Goal: Task Accomplishment & Management: Use online tool/utility

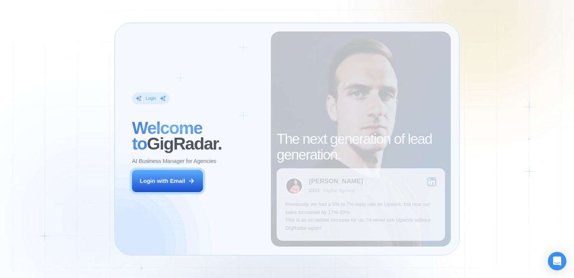
click at [154, 167] on div "Login ‍ Welcome to GigRadar. AI Business Manager for Agencies Login with Email" at bounding box center [197, 138] width 148 height 215
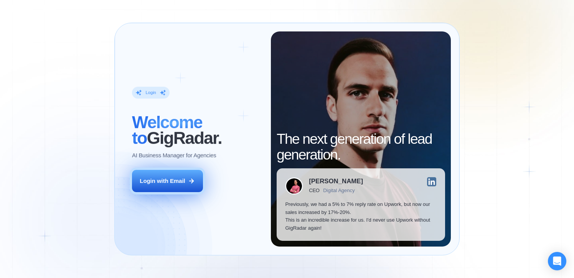
click at [164, 184] on div "Login with Email" at bounding box center [162, 181] width 45 height 8
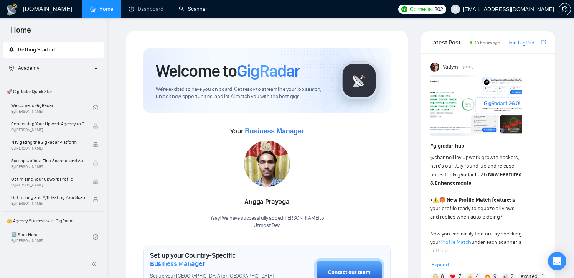
click at [214, 12] on ul "Home Dashboard Scanner" at bounding box center [237, 9] width 314 height 18
click at [199, 10] on link "Scanner" at bounding box center [193, 9] width 28 height 7
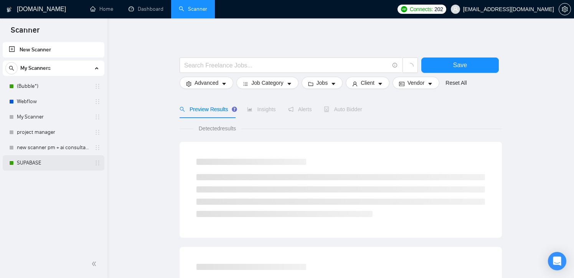
click at [39, 164] on link "SUPABASE" at bounding box center [53, 162] width 73 height 15
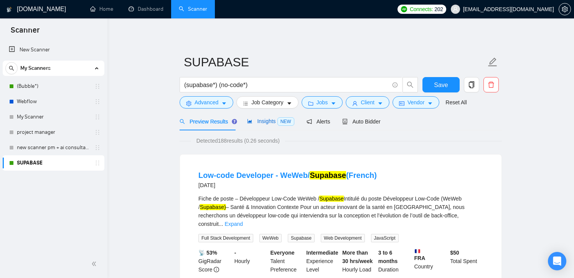
click at [277, 119] on span "Insights NEW" at bounding box center [270, 121] width 47 height 6
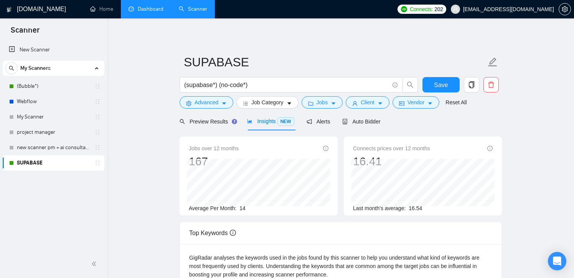
click at [153, 7] on link "Dashboard" at bounding box center [146, 9] width 35 height 7
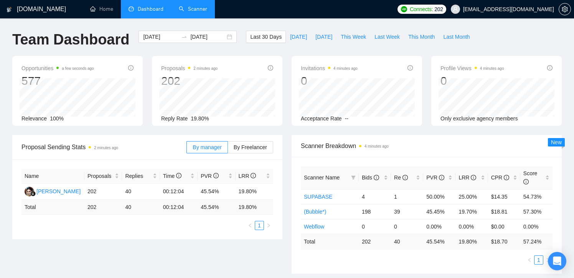
click at [197, 6] on link "Scanner" at bounding box center [193, 9] width 28 height 7
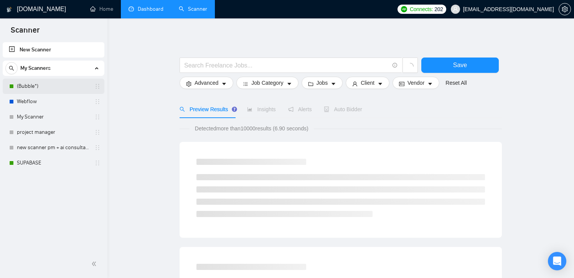
click at [35, 87] on link "(Bubble*)" at bounding box center [53, 86] width 73 height 15
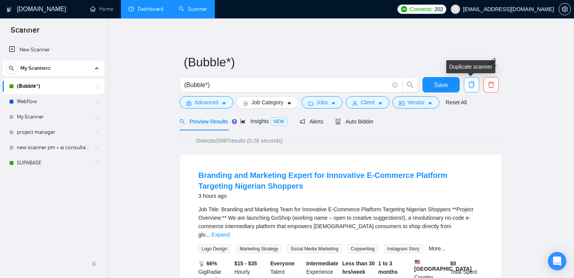
click at [474, 86] on icon "copy" at bounding box center [471, 84] width 5 height 7
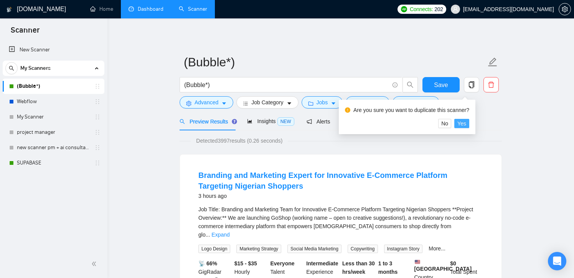
click at [469, 125] on button "Yes" at bounding box center [461, 123] width 15 height 9
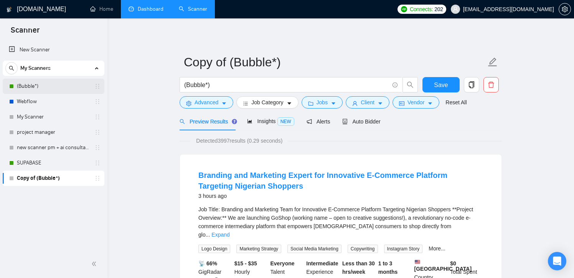
click at [59, 86] on link "(Bubble*)" at bounding box center [53, 86] width 73 height 15
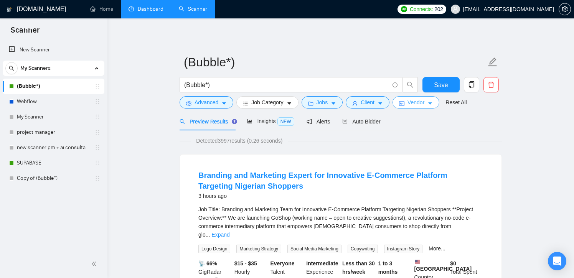
click at [424, 102] on span "Vendor" at bounding box center [416, 102] width 17 height 8
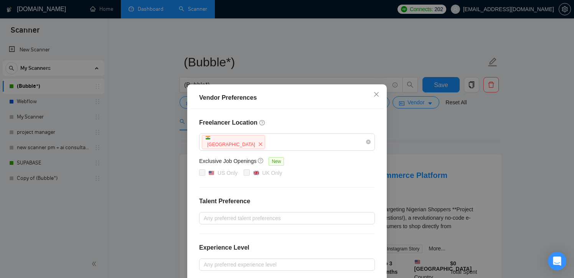
click at [434, 132] on div "Vendor Preferences Freelancer Location India Exclusive Job Openings New US Only…" at bounding box center [287, 139] width 574 height 278
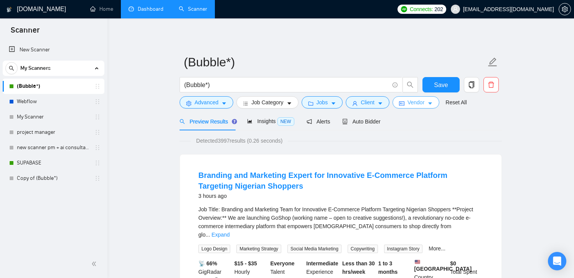
click at [420, 99] on span "Vendor" at bounding box center [416, 102] width 17 height 8
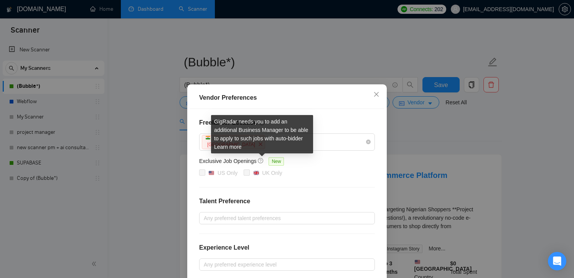
scroll to position [81, 0]
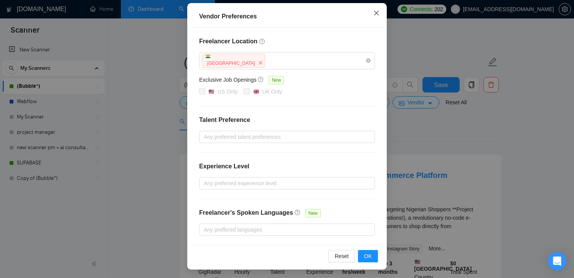
click at [376, 16] on icon "close" at bounding box center [376, 13] width 6 height 6
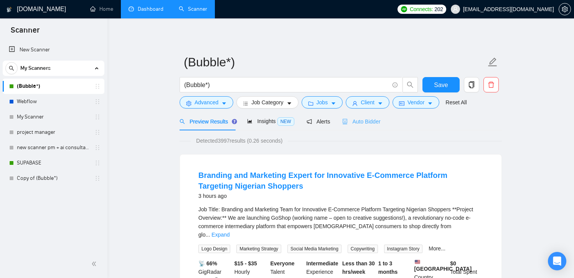
click at [363, 128] on div "Auto Bidder" at bounding box center [361, 121] width 38 height 18
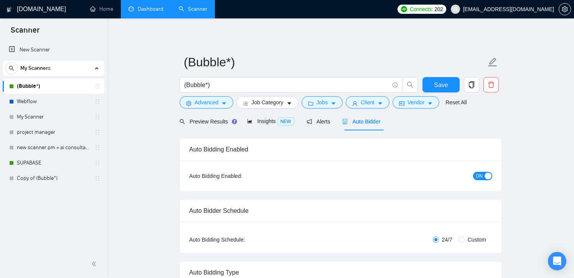
click at [475, 178] on button "ON" at bounding box center [482, 176] width 19 height 8
click at [27, 177] on link "Copy of (Bubble*)" at bounding box center [53, 178] width 73 height 15
click at [449, 86] on button "Save" at bounding box center [440, 84] width 37 height 15
click at [47, 178] on link "Copy of (Bubble*)" at bounding box center [53, 178] width 73 height 15
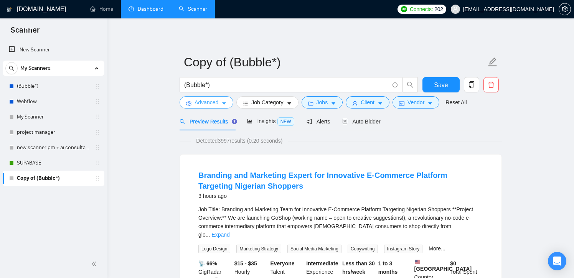
click at [197, 104] on span "Advanced" at bounding box center [207, 102] width 24 height 8
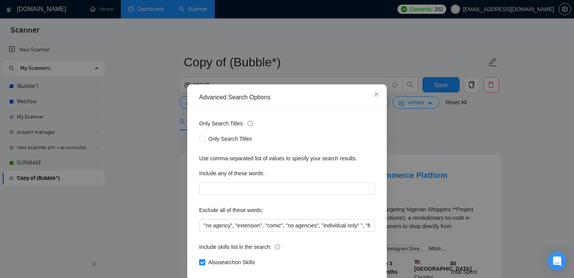
scroll to position [41, 0]
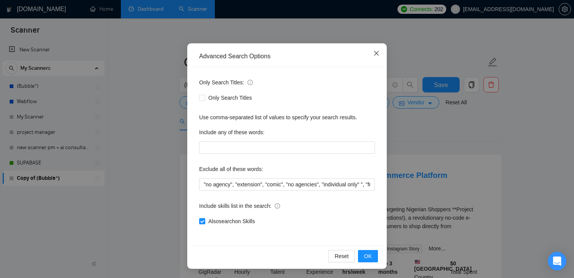
click at [376, 51] on icon "close" at bounding box center [376, 53] width 6 height 6
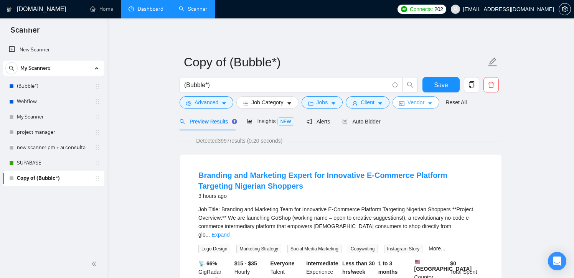
click at [414, 97] on button "Vendor" at bounding box center [416, 102] width 47 height 12
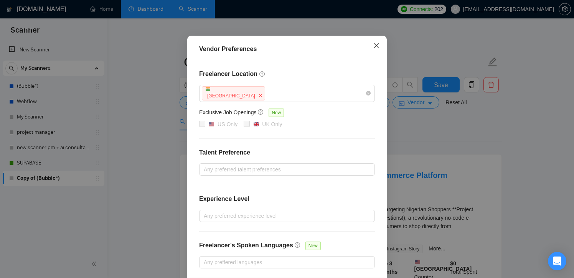
click at [378, 45] on icon "close" at bounding box center [376, 46] width 6 height 6
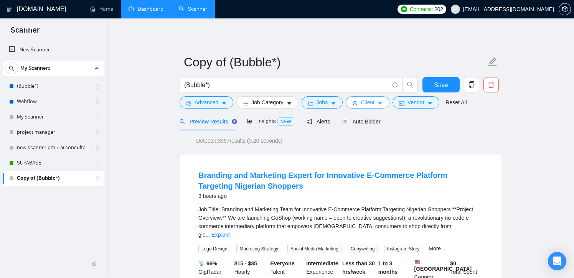
click at [381, 106] on icon "caret-down" at bounding box center [380, 103] width 5 height 5
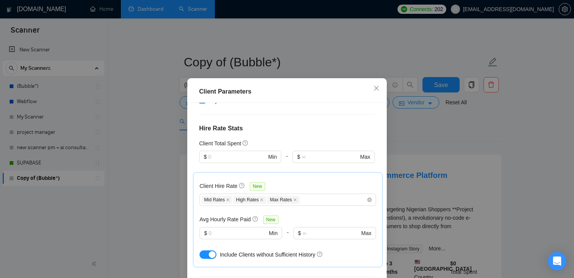
scroll to position [185, 0]
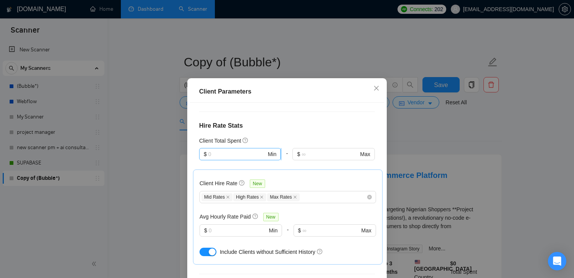
click at [252, 150] on input "text" at bounding box center [237, 154] width 58 height 8
click at [290, 125] on div "Client Location Include Client Countries Select Exclude Client Countries India …" at bounding box center [287, 200] width 194 height 195
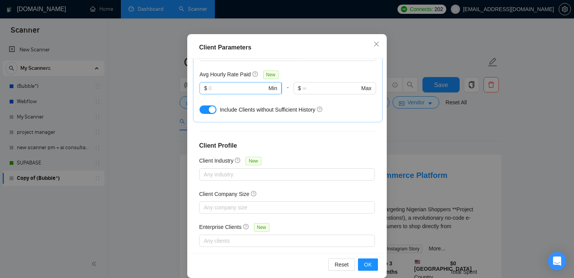
scroll to position [53, 0]
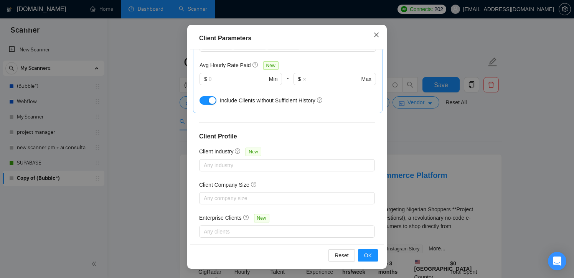
click at [378, 39] on span "Close" at bounding box center [376, 35] width 21 height 21
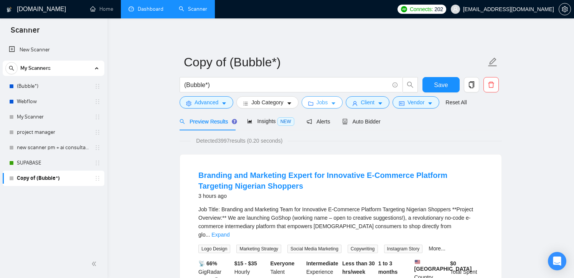
click at [328, 103] on span "Jobs" at bounding box center [323, 102] width 12 height 8
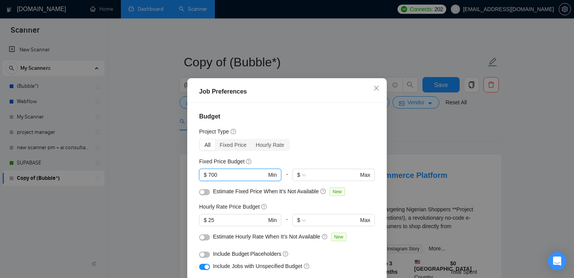
drag, startPoint x: 230, startPoint y: 177, endPoint x: 180, endPoint y: 178, distance: 49.5
click at [180, 178] on div "Job Preferences Budget Project Type All Fixed Price Hourly Rate Fixed Price Bud…" at bounding box center [287, 139] width 574 height 278
type input "3"
type input "2000"
click at [314, 152] on div "Budget Project Type All Fixed Price Hourly Rate Fixed Price Budget $ 2000 Min -…" at bounding box center [287, 200] width 194 height 195
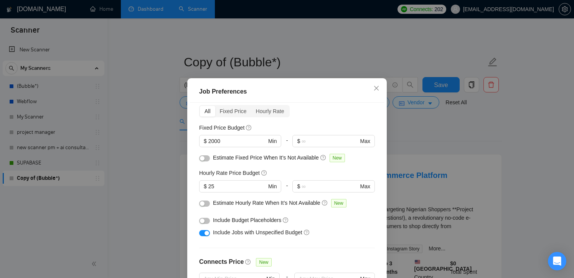
scroll to position [37, 0]
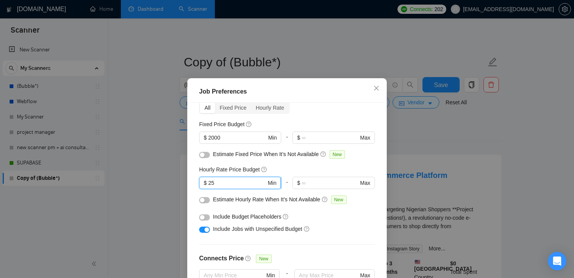
click at [218, 184] on input "25" at bounding box center [237, 183] width 58 height 8
type input "2"
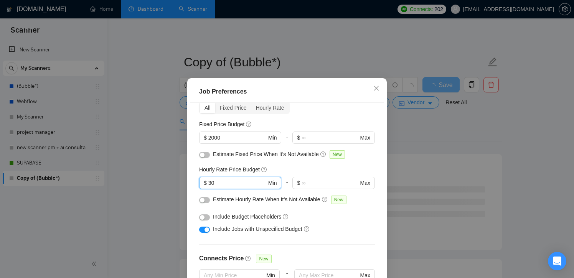
type input "30"
click at [203, 229] on button "button" at bounding box center [204, 230] width 11 height 6
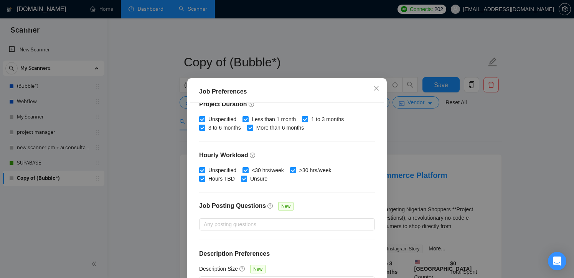
scroll to position [53, 0]
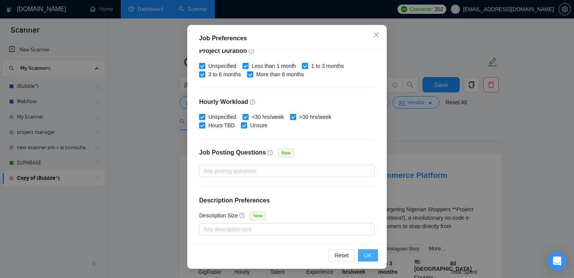
click at [361, 253] on button "OK" at bounding box center [368, 255] width 20 height 12
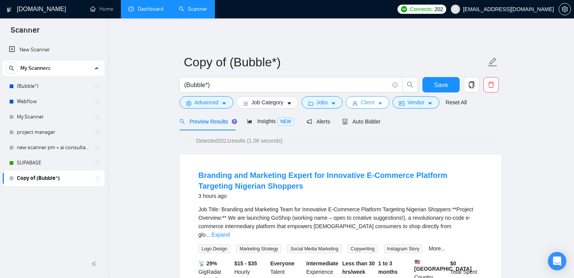
click at [367, 106] on span "Client" at bounding box center [368, 102] width 14 height 8
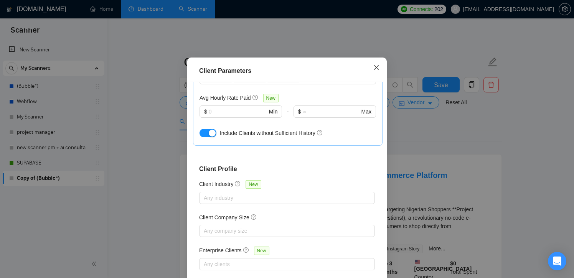
click at [376, 78] on span "Close" at bounding box center [376, 68] width 21 height 21
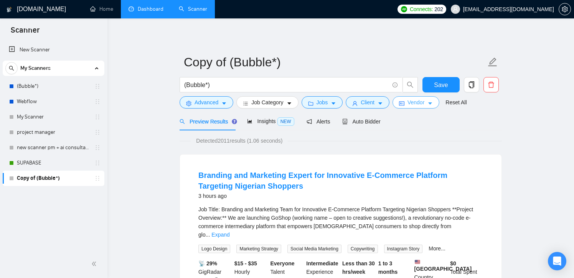
click at [421, 103] on span "Vendor" at bounding box center [416, 102] width 17 height 8
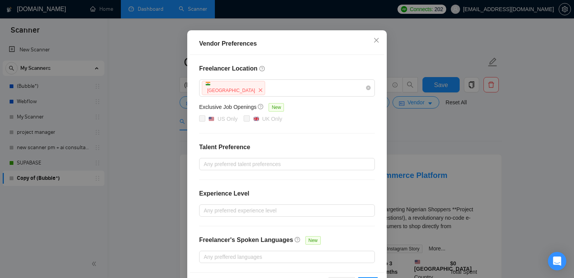
scroll to position [81, 0]
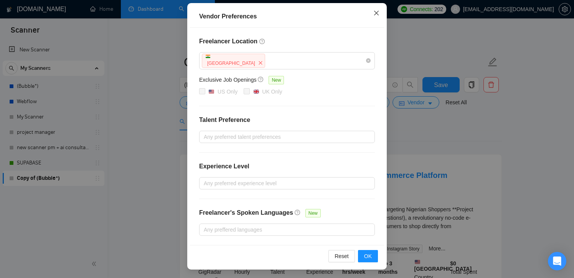
click at [378, 9] on span "Close" at bounding box center [376, 13] width 21 height 21
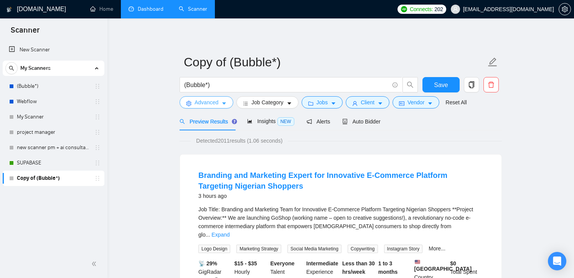
click at [195, 101] on span "Advanced" at bounding box center [207, 102] width 24 height 8
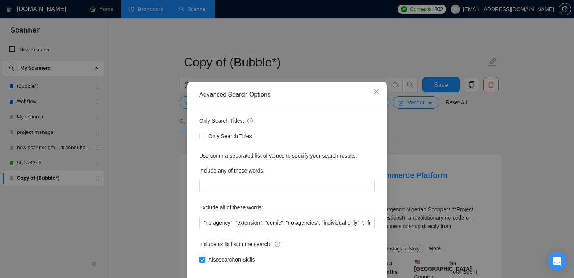
scroll to position [41, 0]
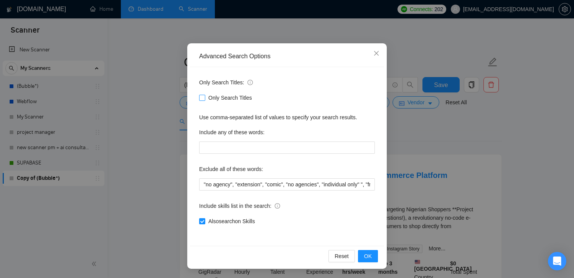
click at [218, 98] on span "Only Search Titles" at bounding box center [230, 98] width 50 height 8
click at [205, 98] on input "Only Search Titles" at bounding box center [201, 97] width 5 height 5
checkbox input "true"
click at [368, 259] on span "OK" at bounding box center [368, 256] width 8 height 8
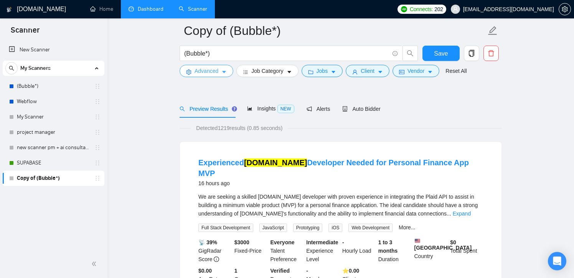
scroll to position [0, 0]
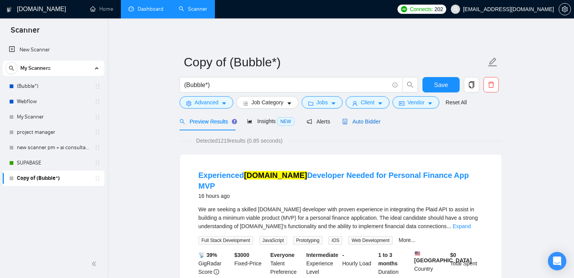
click at [371, 121] on span "Auto Bidder" at bounding box center [361, 122] width 38 height 6
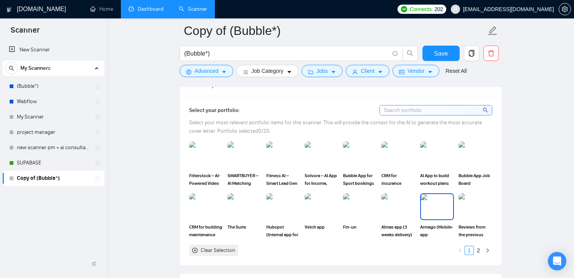
scroll to position [700, 0]
click at [323, 158] on img at bounding box center [321, 155] width 32 height 25
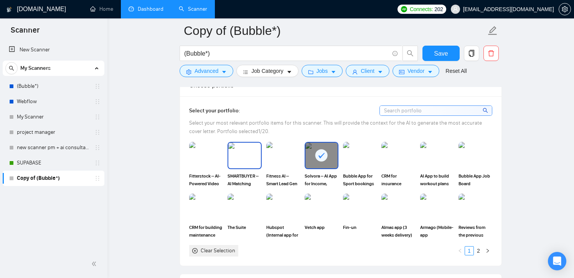
click at [244, 163] on img at bounding box center [244, 155] width 32 height 25
click at [480, 250] on link "2" at bounding box center [478, 251] width 8 height 8
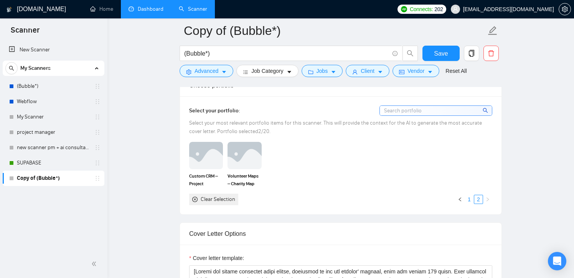
click at [469, 198] on link "1" at bounding box center [469, 199] width 8 height 8
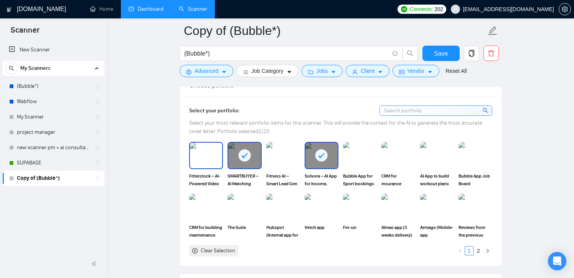
click at [210, 168] on div at bounding box center [206, 155] width 34 height 27
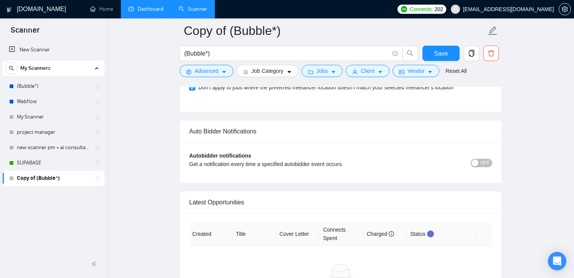
scroll to position [1932, 0]
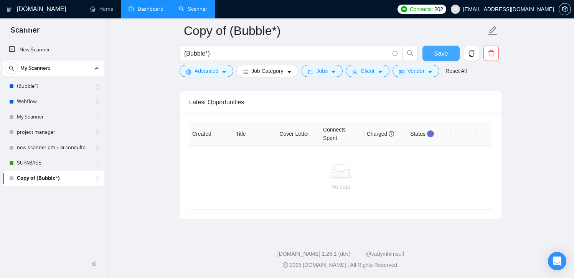
click at [457, 49] on button "Save" at bounding box center [440, 53] width 37 height 15
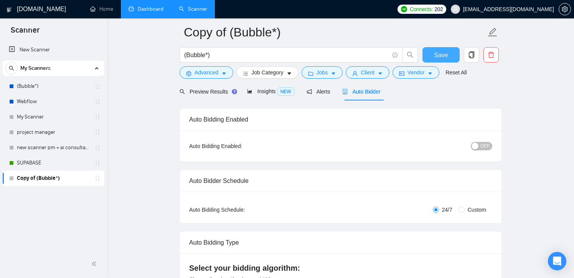
scroll to position [0, 0]
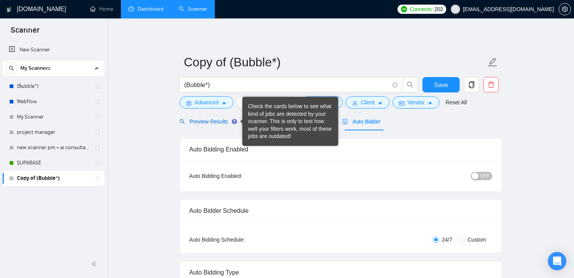
click at [213, 121] on span "Preview Results" at bounding box center [207, 122] width 55 height 6
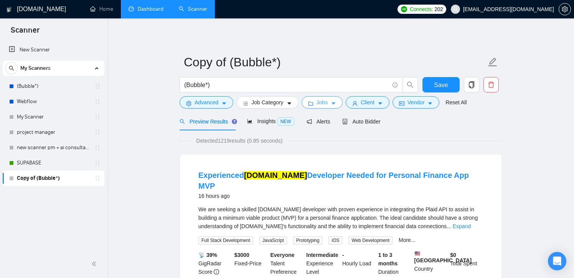
click at [316, 97] on button "Jobs" at bounding box center [322, 102] width 41 height 12
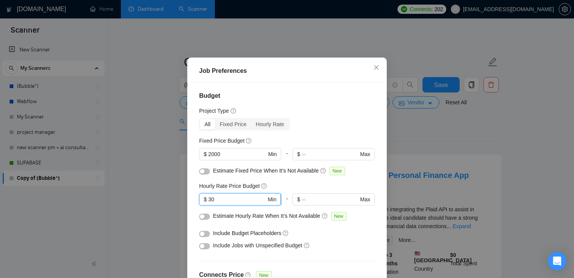
click at [226, 204] on input "30" at bounding box center [237, 199] width 58 height 8
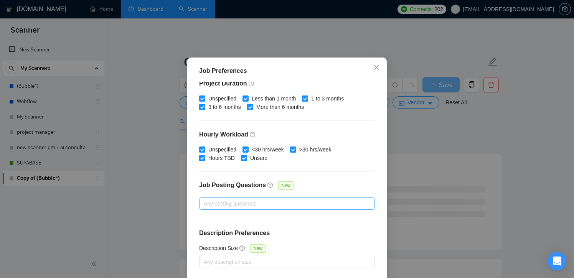
scroll to position [53, 0]
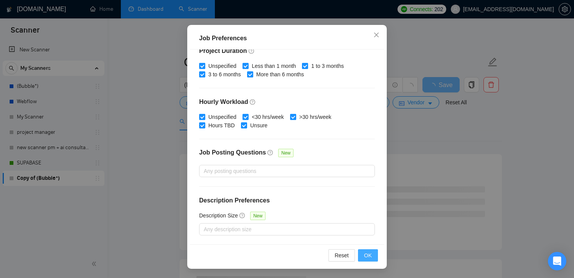
type input "35"
click at [370, 256] on span "OK" at bounding box center [368, 255] width 8 height 8
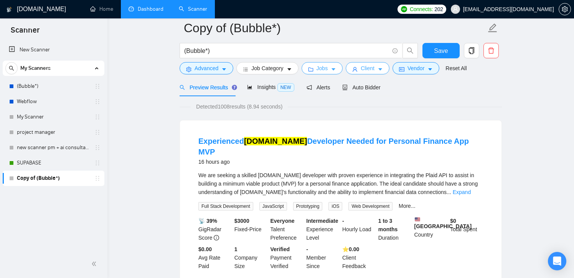
scroll to position [0, 0]
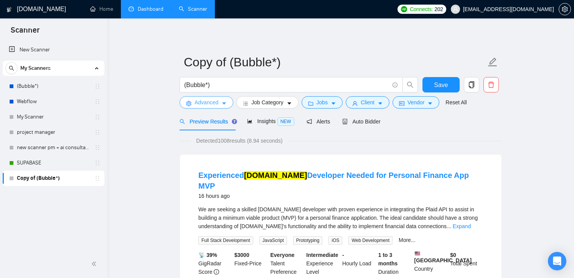
click at [206, 104] on span "Advanced" at bounding box center [207, 102] width 24 height 8
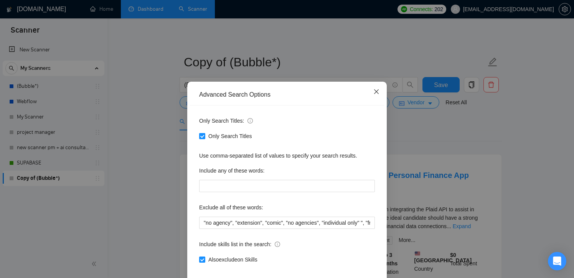
click at [380, 92] on span "Close" at bounding box center [376, 92] width 21 height 21
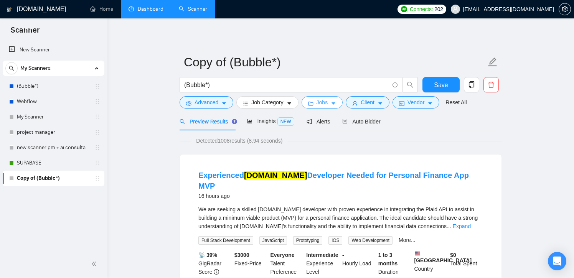
click at [321, 104] on span "Jobs" at bounding box center [323, 102] width 12 height 8
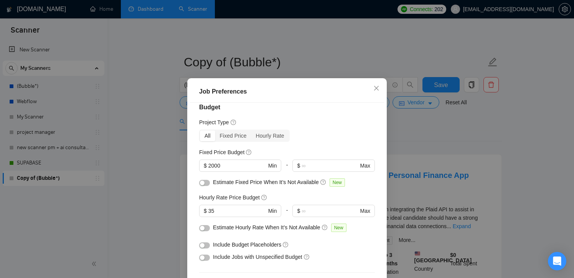
scroll to position [9, 0]
click at [313, 214] on input "text" at bounding box center [330, 211] width 56 height 8
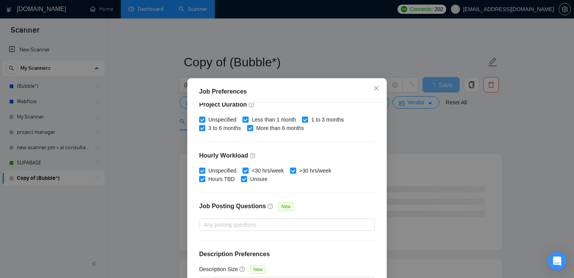
scroll to position [238, 0]
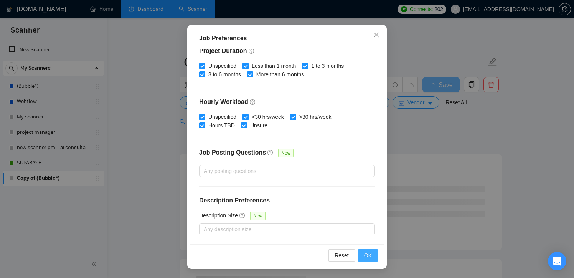
type input "60"
click at [371, 258] on span "OK" at bounding box center [368, 255] width 8 height 8
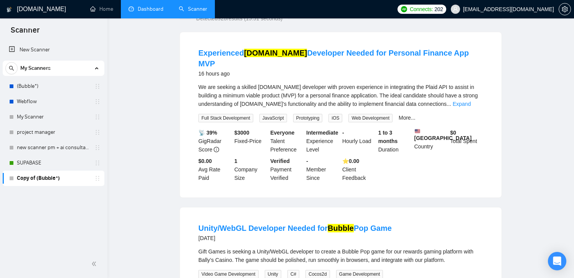
scroll to position [0, 0]
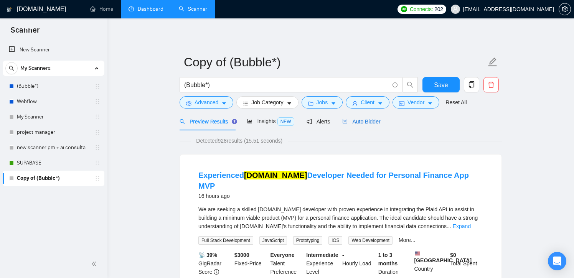
click at [363, 123] on span "Auto Bidder" at bounding box center [361, 122] width 38 height 6
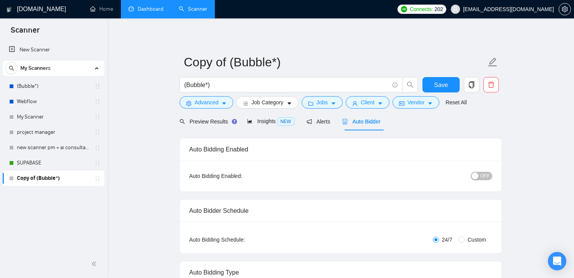
click at [485, 176] on span "OFF" at bounding box center [484, 176] width 9 height 8
click at [445, 79] on button "Save" at bounding box center [440, 84] width 37 height 15
click at [38, 165] on link "SUPABASE" at bounding box center [53, 162] width 73 height 15
